Goal: Information Seeking & Learning: Understand process/instructions

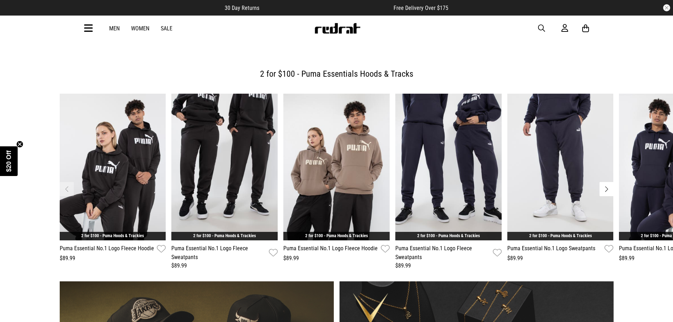
scroll to position [283, 0]
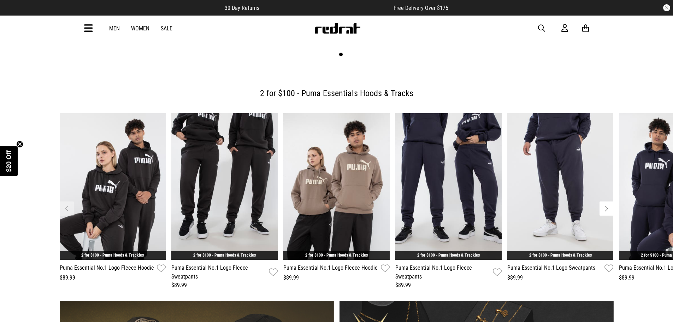
click at [90, 28] on icon at bounding box center [88, 29] width 9 height 12
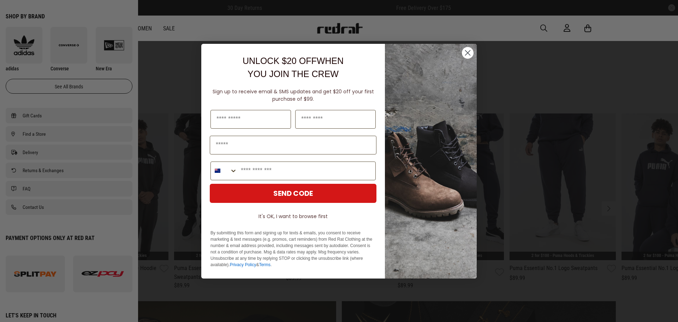
scroll to position [442, 0]
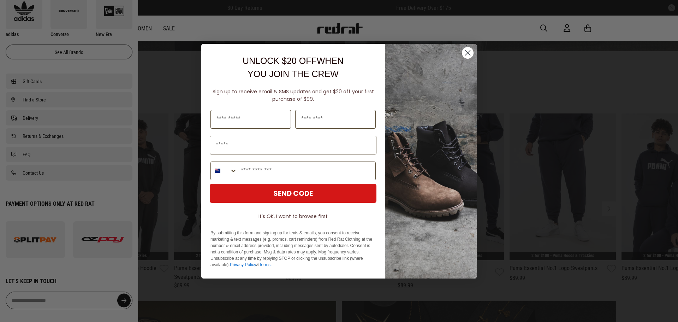
click at [468, 52] on icon "Close dialog" at bounding box center [467, 52] width 5 height 5
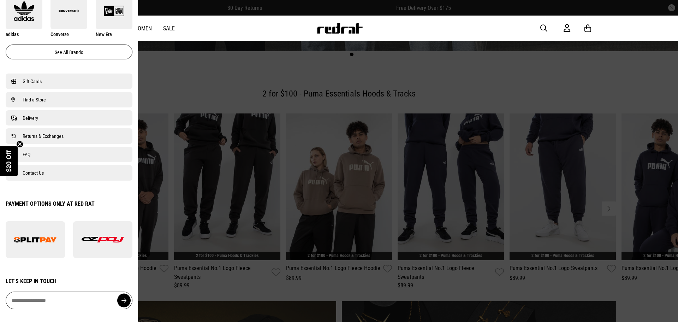
click at [86, 236] on div at bounding box center [102, 239] width 59 height 37
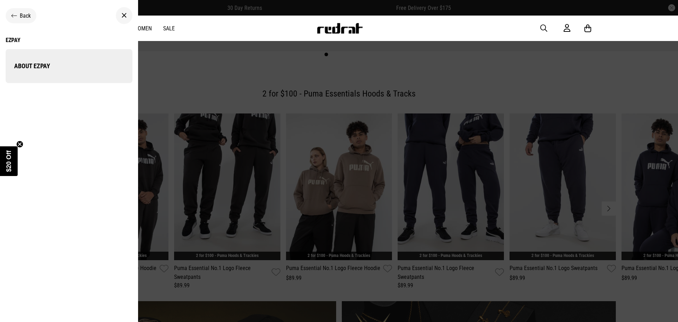
scroll to position [0, 0]
click at [51, 73] on link "About EZPay" at bounding box center [69, 66] width 127 height 34
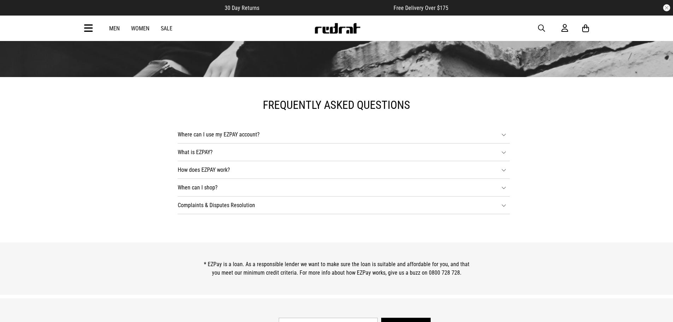
scroll to position [424, 0]
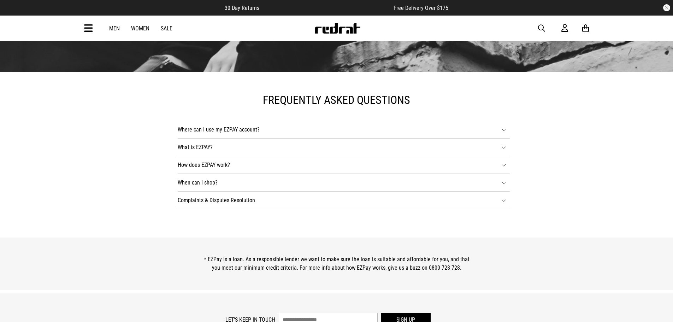
click at [244, 129] on li "Where can I use my EZPAY account? You can use your EZPAY account at any red rat…" at bounding box center [344, 130] width 332 height 18
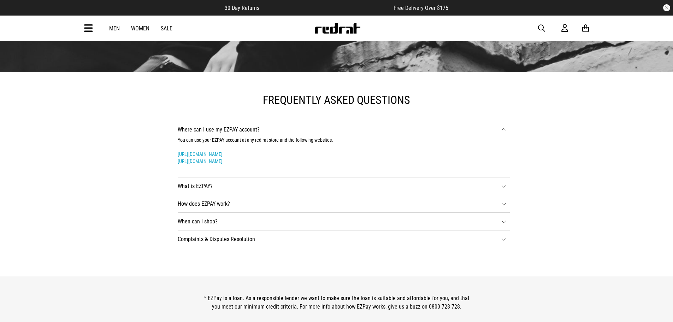
click at [220, 201] on li "How does EZPAY work? Red Rat offers an extended purchase limit for approved EZP…" at bounding box center [344, 204] width 332 height 18
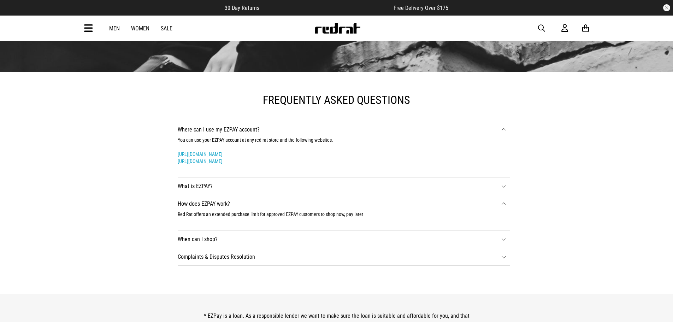
click at [241, 235] on li "When can I shop? If your EZPAY application is approved you can shop after a suc…" at bounding box center [344, 239] width 332 height 18
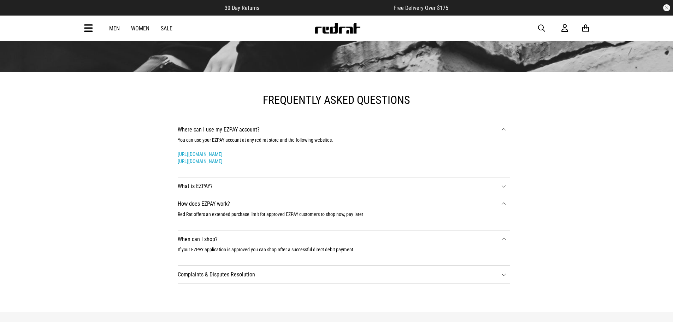
click at [298, 267] on li "Complaints & Disputes Resolution Complaints At Red Rat Clothing Limited, we val…" at bounding box center [344, 275] width 332 height 18
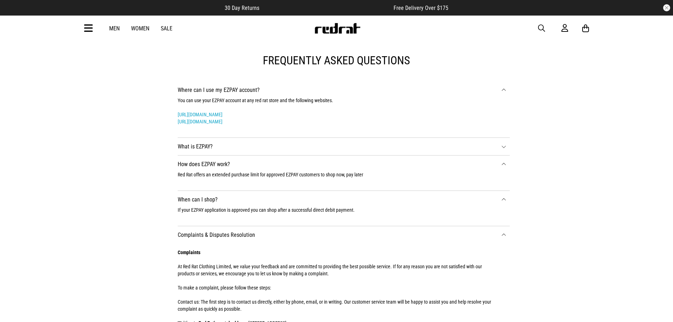
scroll to position [499, 0]
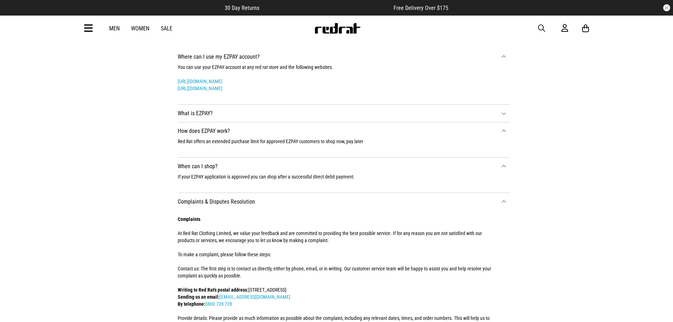
drag, startPoint x: 544, startPoint y: 202, endPoint x: 549, endPoint y: 227, distance: 25.1
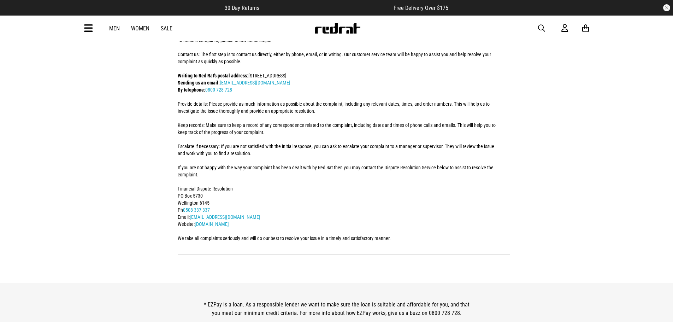
scroll to position [0, 0]
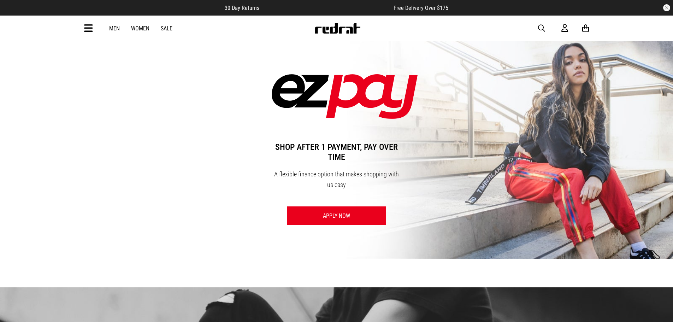
drag, startPoint x: 546, startPoint y: 213, endPoint x: 515, endPoint y: 16, distance: 199.2
